Goal: Task Accomplishment & Management: Manage account settings

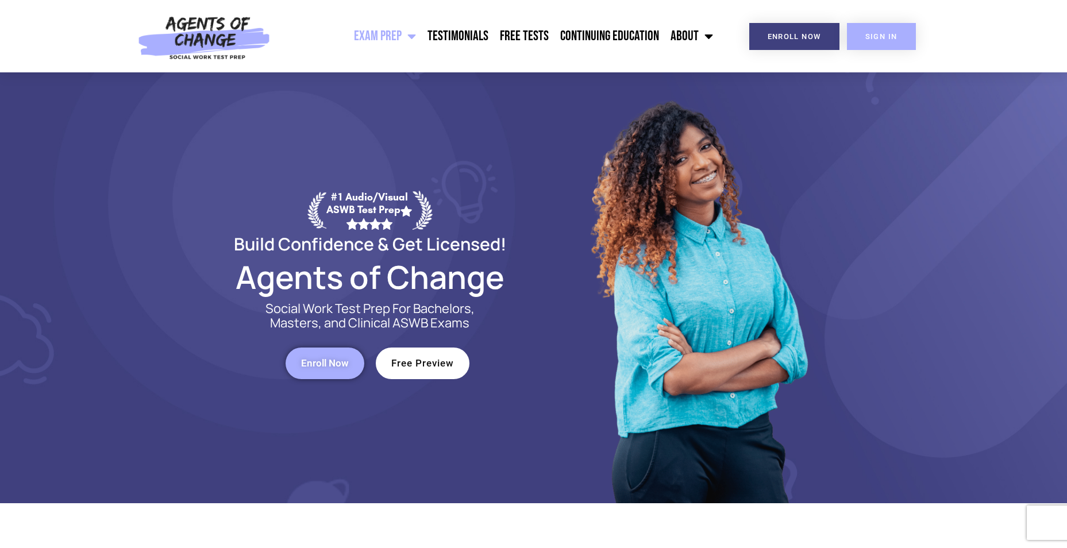
click at [867, 37] on span "SIGN IN" at bounding box center [882, 36] width 32 height 7
